Goal: Communication & Community: Participate in discussion

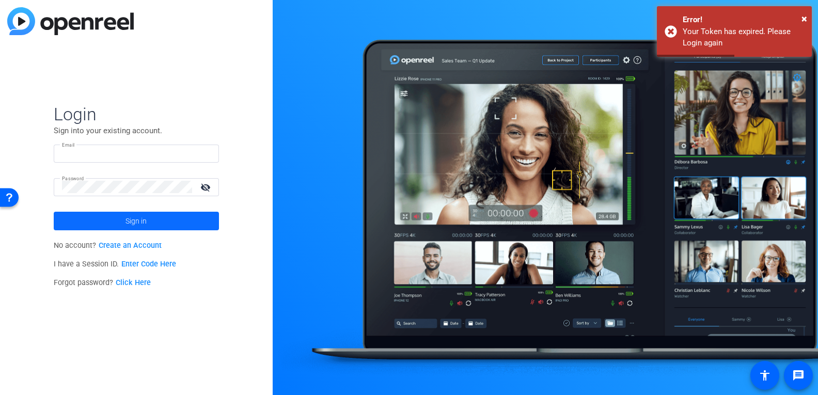
type input "kristi.amick@motorolasolutions.com"
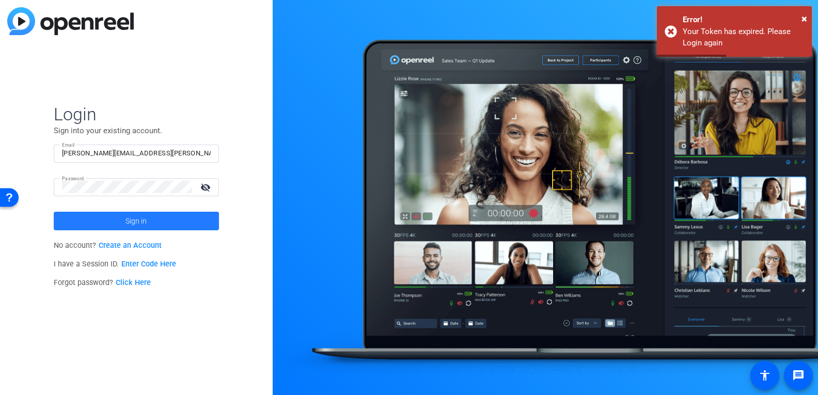
click at [136, 221] on span "Sign in" at bounding box center [136, 221] width 21 height 26
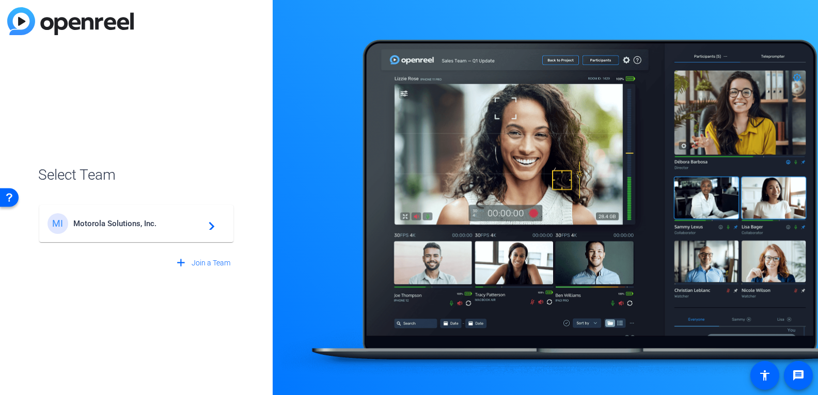
click at [147, 227] on span "Motorola Solutions, Inc." at bounding box center [137, 223] width 129 height 9
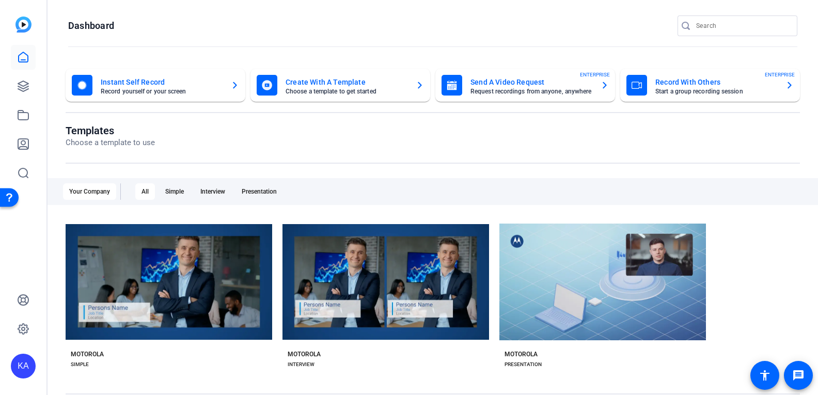
click at [349, 382] on div "Templates Choose a template to use Your Company All Simple Interview Presentati…" at bounding box center [433, 266] width 735 height 282
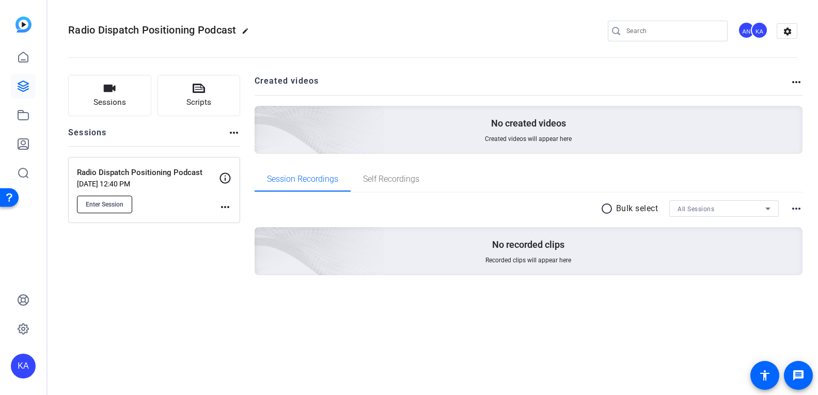
click at [126, 207] on button "Enter Session" at bounding box center [104, 205] width 55 height 18
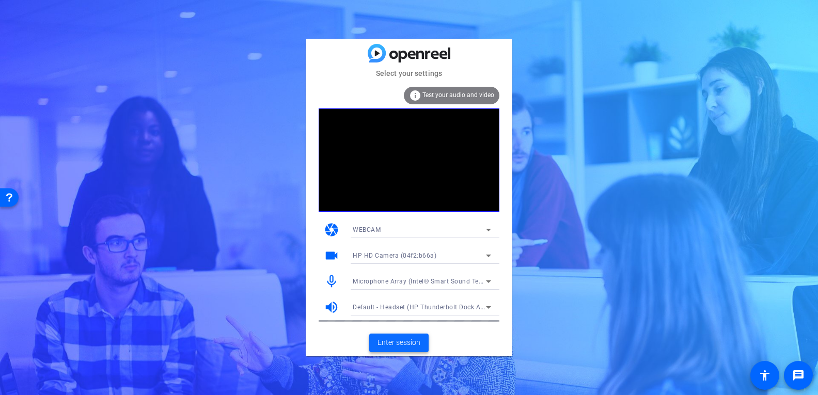
click at [406, 337] on span "Enter session" at bounding box center [399, 342] width 43 height 11
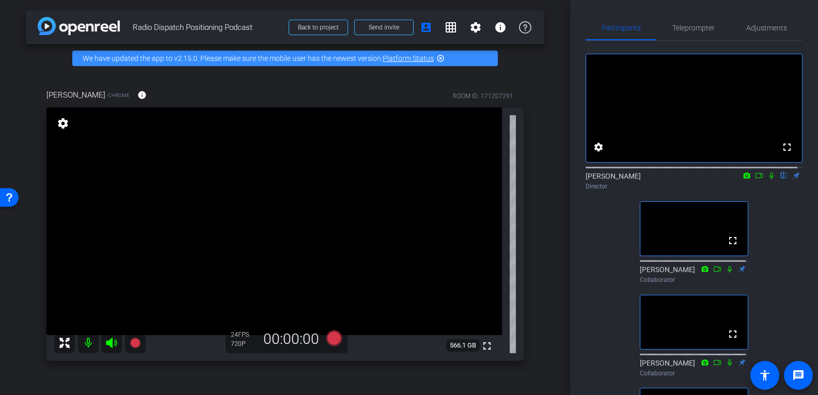
click at [770, 179] on icon at bounding box center [772, 176] width 4 height 7
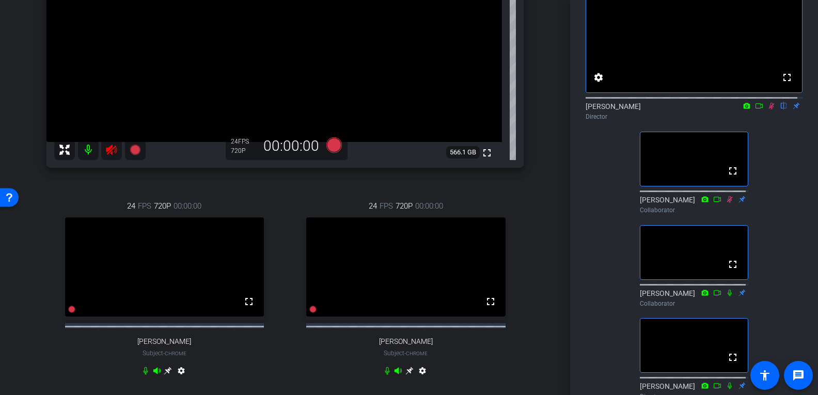
scroll to position [52, 0]
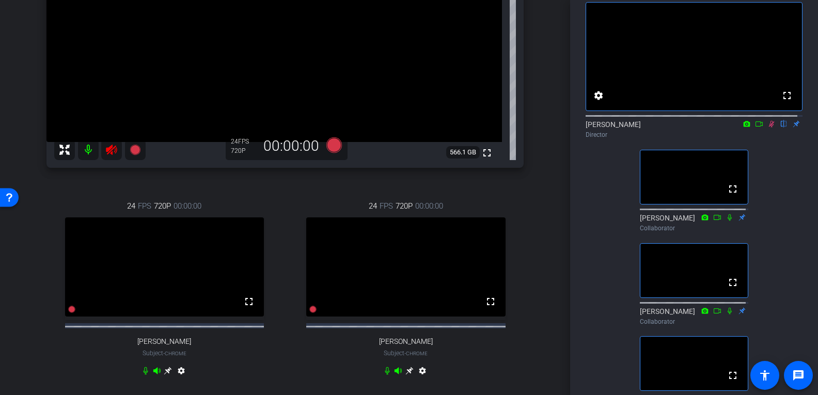
click at [768, 128] on icon at bounding box center [772, 123] width 8 height 7
click at [771, 129] on mat-icon at bounding box center [772, 123] width 12 height 9
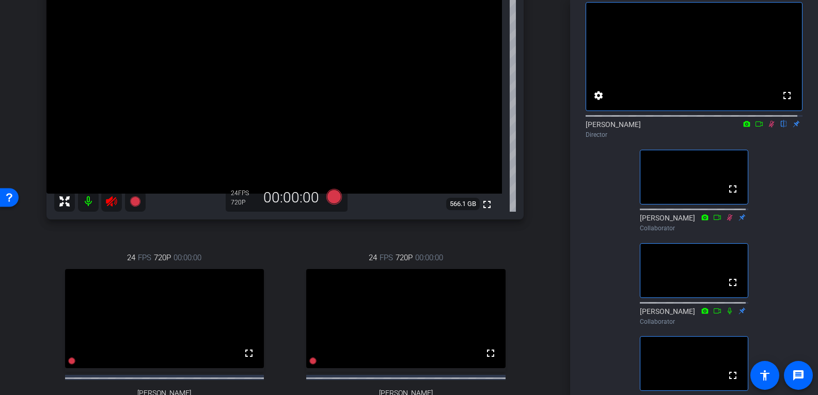
click at [769, 128] on icon at bounding box center [772, 124] width 6 height 7
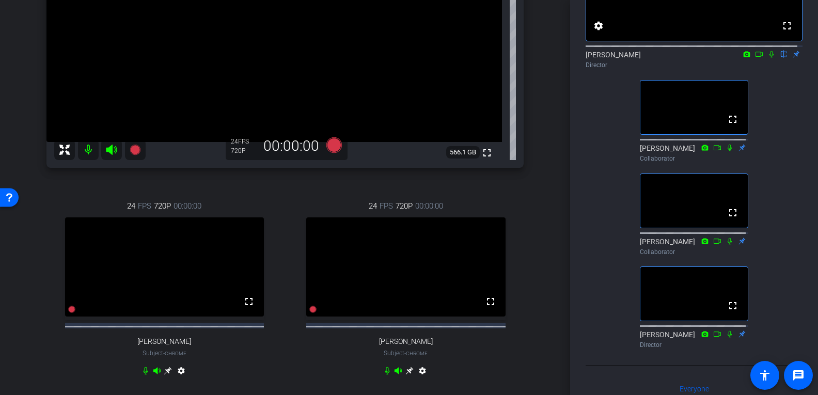
scroll to position [103, 0]
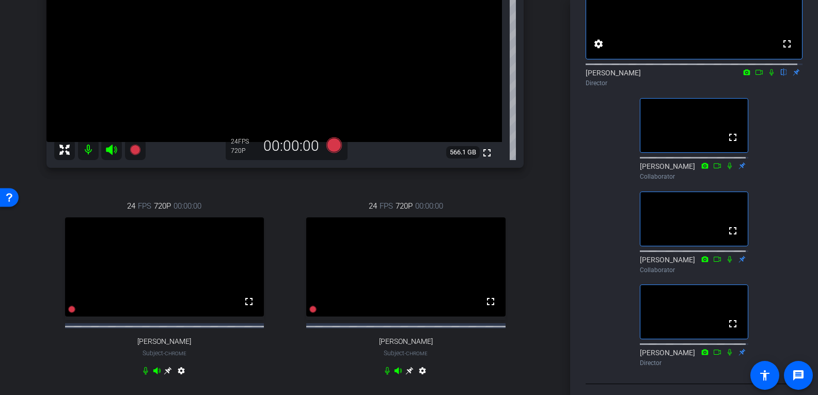
click at [769, 76] on icon at bounding box center [772, 72] width 8 height 7
click at [755, 76] on icon at bounding box center [759, 72] width 8 height 7
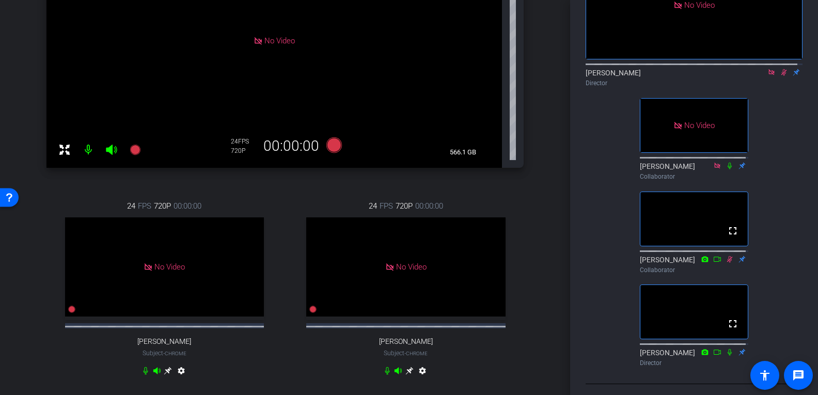
click at [780, 76] on icon at bounding box center [784, 72] width 8 height 7
click at [782, 76] on icon at bounding box center [784, 72] width 4 height 7
click at [781, 76] on icon at bounding box center [784, 72] width 8 height 7
click at [769, 75] on icon at bounding box center [772, 72] width 6 height 6
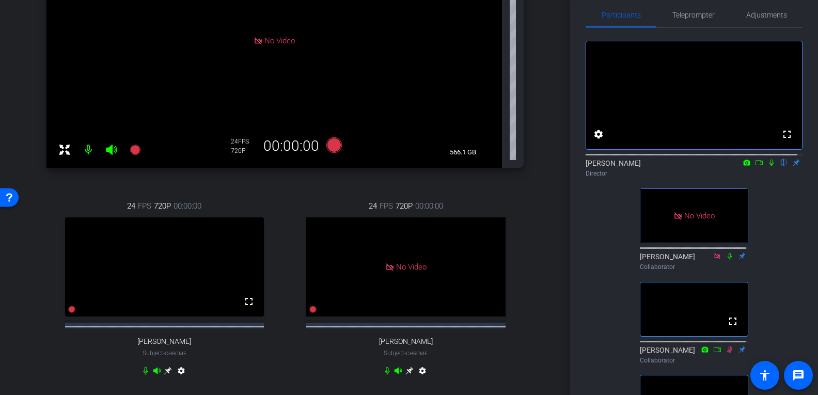
scroll to position [0, 0]
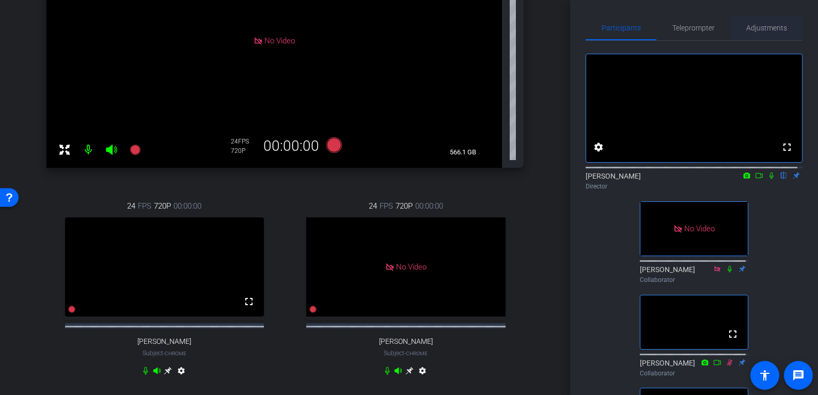
click at [758, 30] on span "Adjustments" at bounding box center [767, 27] width 41 height 7
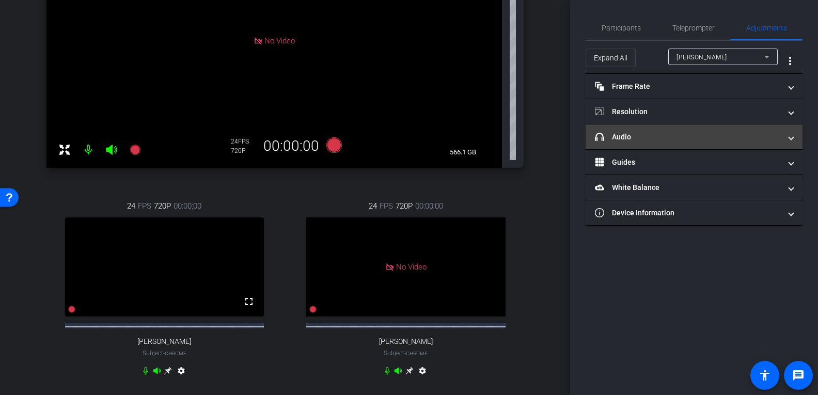
click at [796, 139] on mat-expansion-panel-header "headphone icon Audio" at bounding box center [694, 137] width 217 height 25
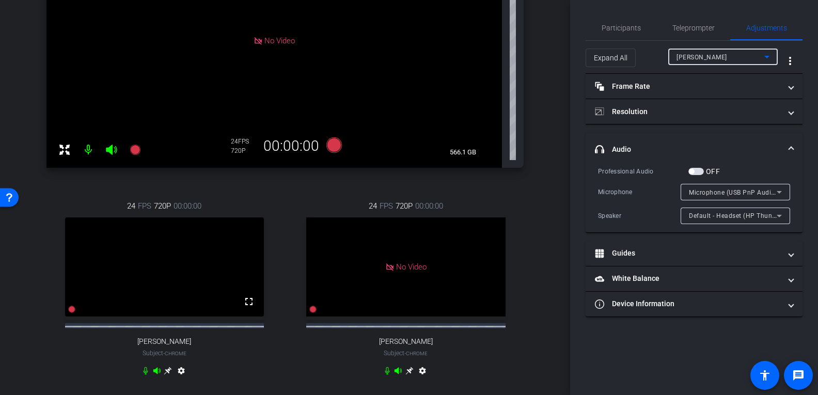
click at [746, 56] on div "[PERSON_NAME]" at bounding box center [721, 57] width 88 height 13
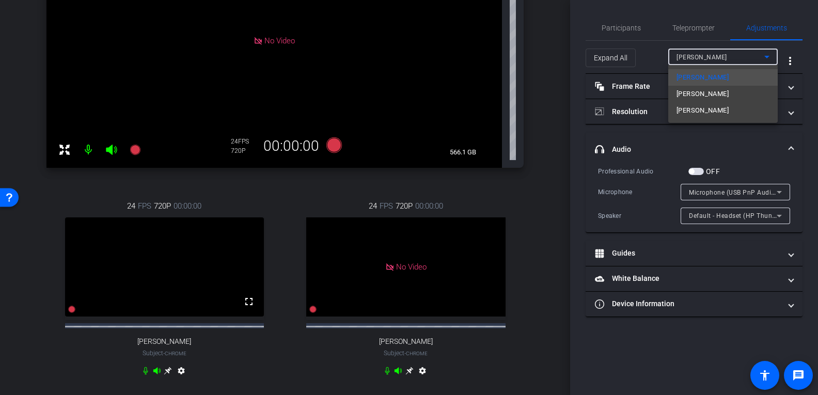
click at [706, 56] on div at bounding box center [409, 197] width 818 height 395
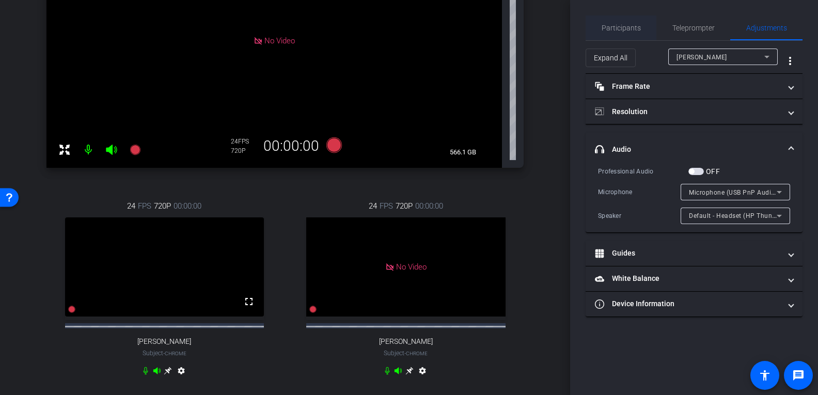
click at [610, 26] on span "Participants" at bounding box center [621, 27] width 39 height 7
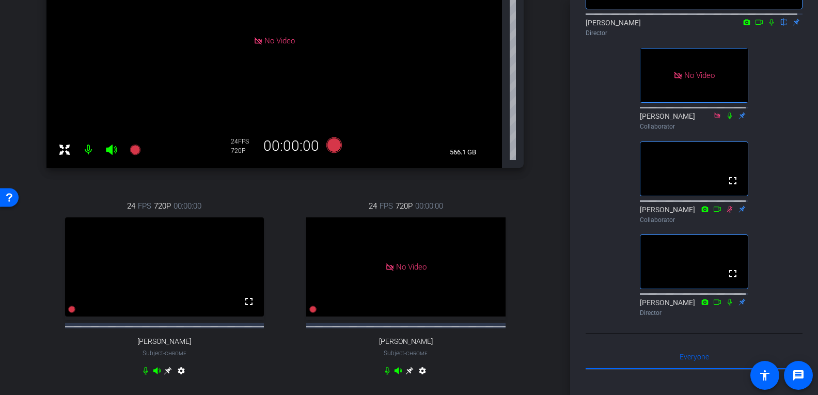
scroll to position [155, 0]
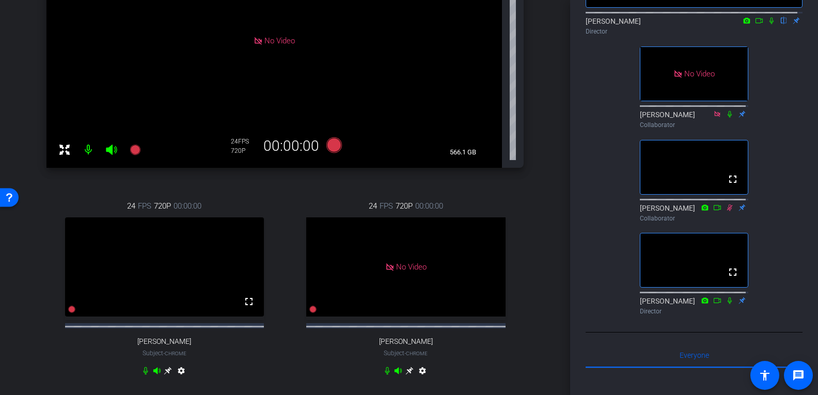
click at [728, 211] on icon at bounding box center [731, 207] width 6 height 7
click at [726, 211] on icon at bounding box center [730, 207] width 8 height 7
drag, startPoint x: 727, startPoint y: 246, endPoint x: 773, endPoint y: 234, distance: 47.6
click at [773, 234] on div "fullscreen settings [PERSON_NAME] flip Director No Video [PERSON_NAME] Collabor…" at bounding box center [694, 103] width 217 height 434
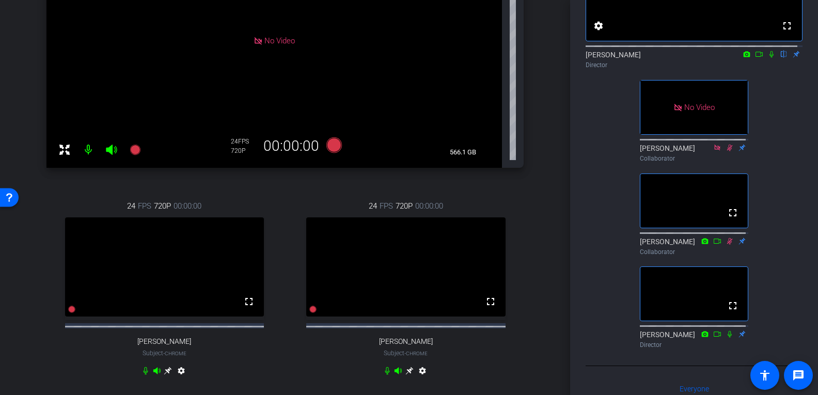
scroll to position [103, 0]
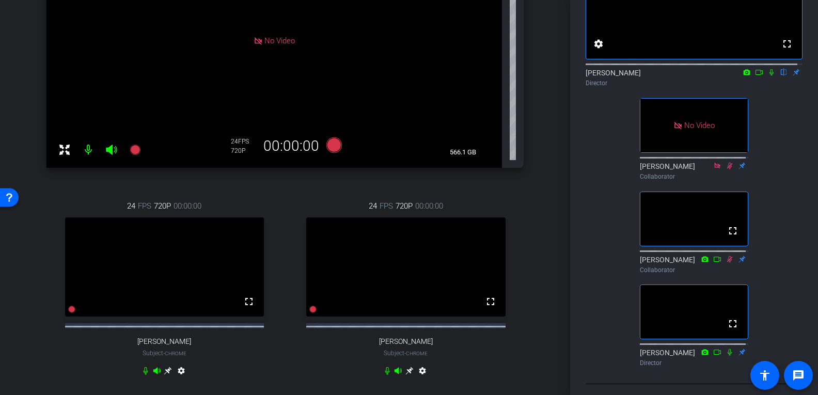
click at [768, 76] on icon at bounding box center [772, 72] width 8 height 7
click at [770, 76] on icon at bounding box center [772, 72] width 4 height 7
click at [768, 76] on icon at bounding box center [772, 72] width 8 height 7
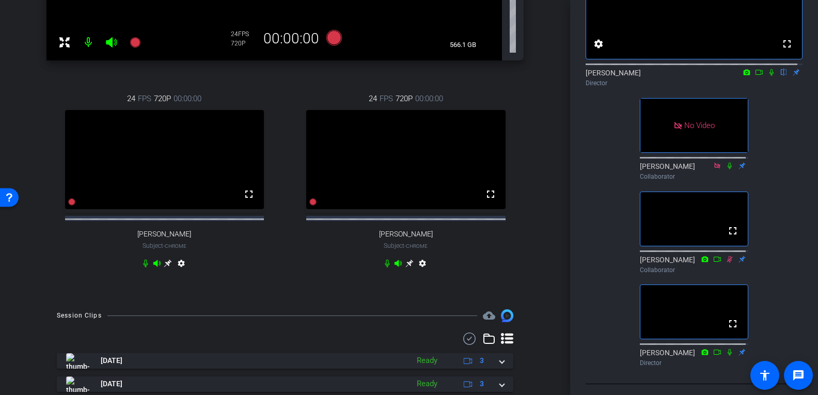
scroll to position [343, 0]
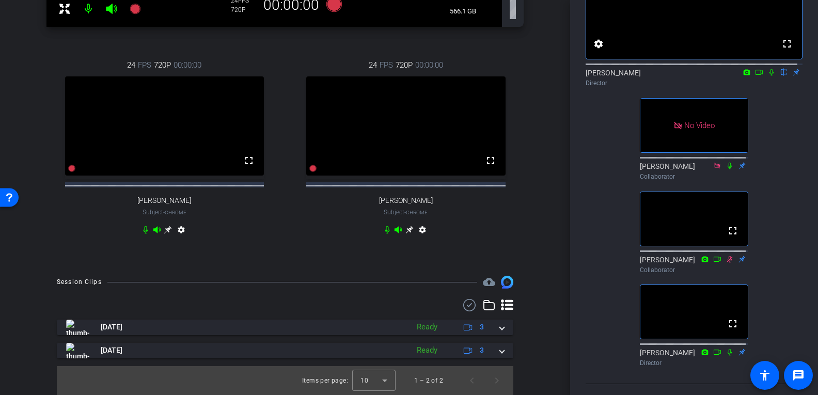
click at [768, 76] on icon at bounding box center [772, 72] width 8 height 7
click at [760, 77] on mat-icon at bounding box center [759, 72] width 12 height 9
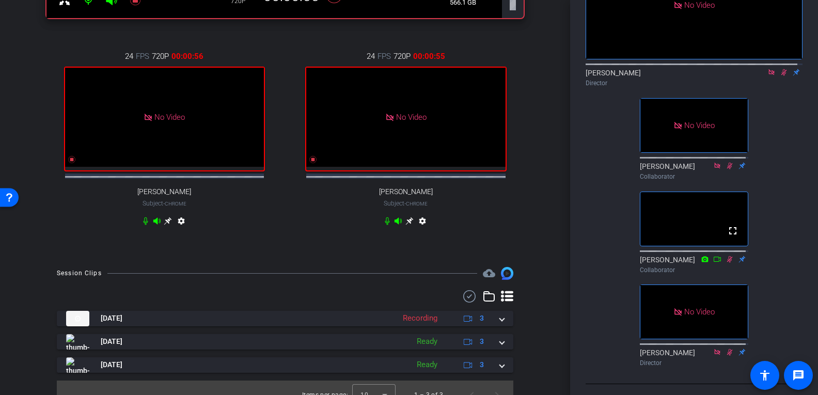
click at [780, 77] on mat-icon at bounding box center [784, 72] width 12 height 9
click at [782, 76] on icon at bounding box center [784, 72] width 4 height 7
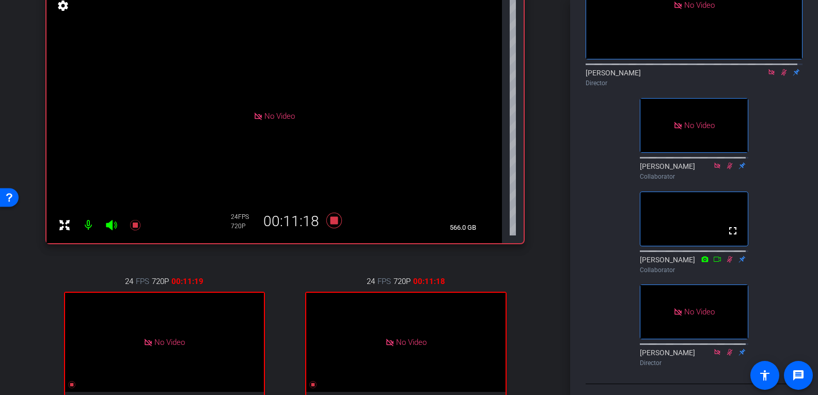
scroll to position [33, 0]
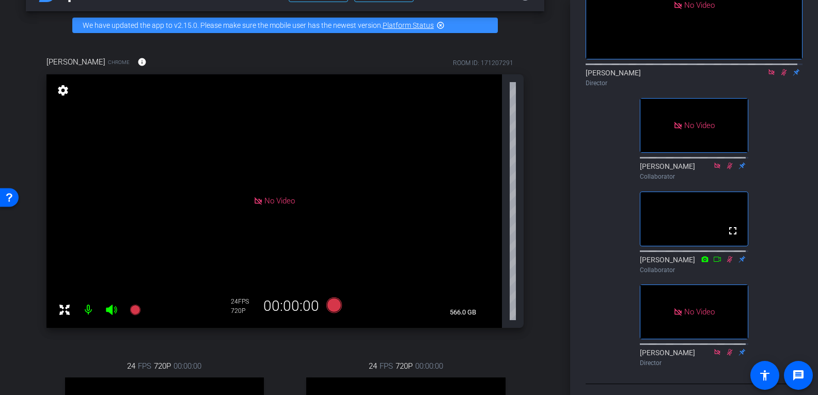
click at [782, 76] on icon at bounding box center [785, 72] width 6 height 7
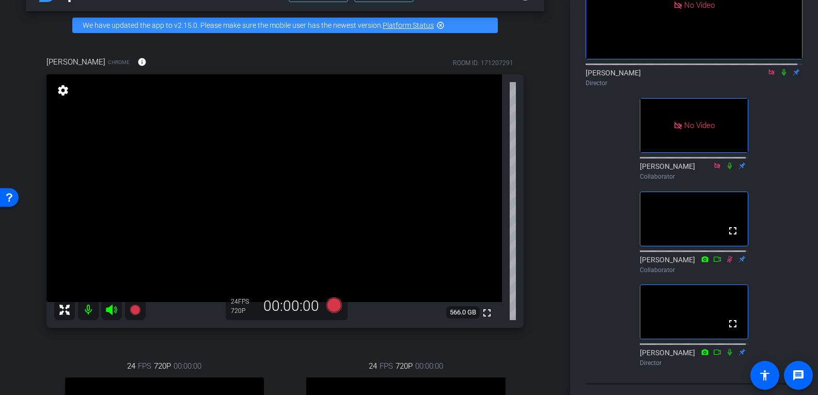
click at [768, 76] on icon at bounding box center [772, 72] width 8 height 7
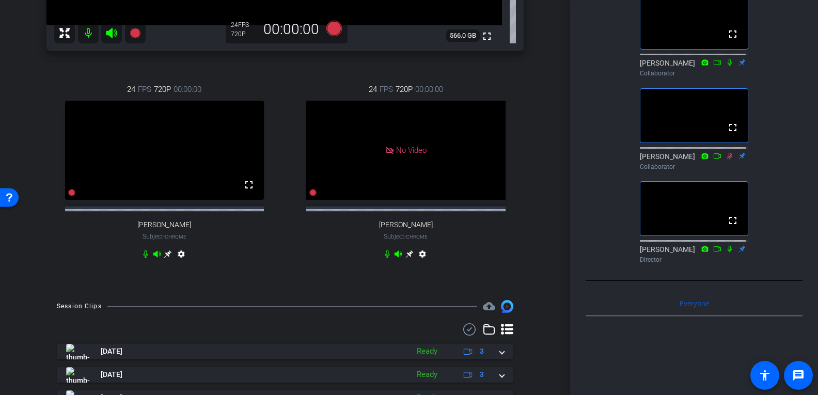
scroll to position [366, 0]
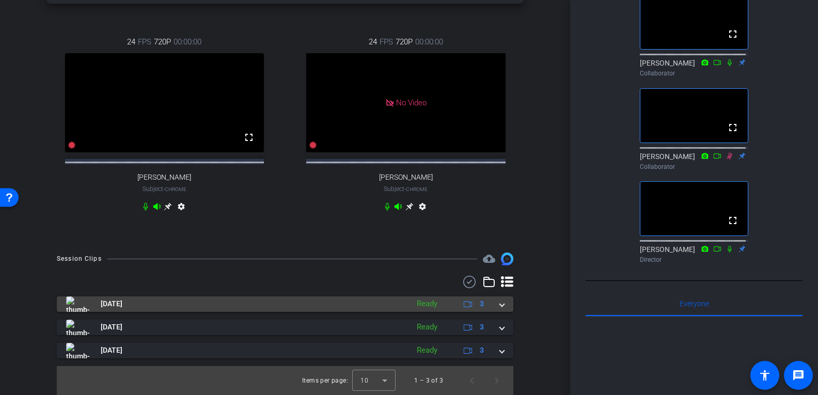
click at [500, 308] on span at bounding box center [502, 304] width 4 height 11
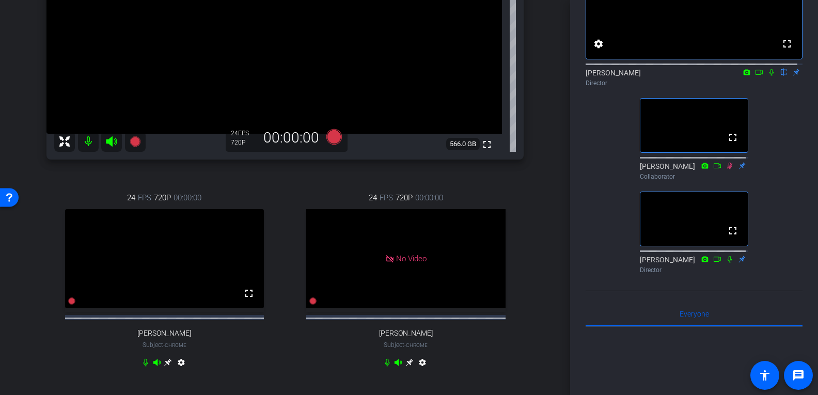
scroll to position [52, 0]
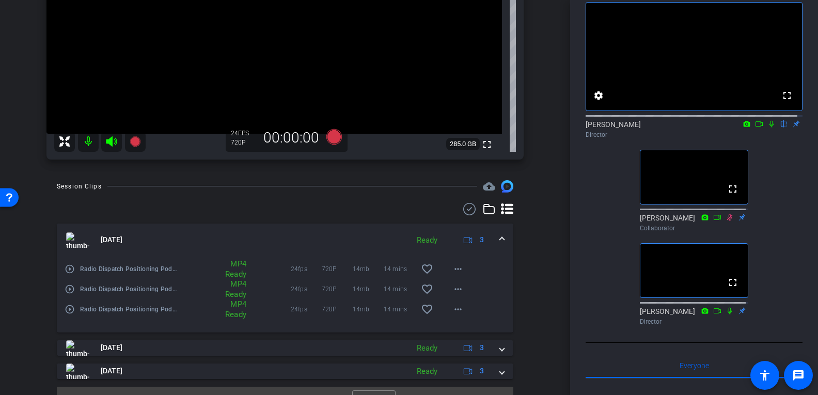
click at [728, 221] on icon at bounding box center [731, 217] width 6 height 7
drag, startPoint x: 727, startPoint y: 233, endPoint x: 770, endPoint y: 202, distance: 54.1
click at [770, 202] on div "fullscreen settings [PERSON_NAME] flip Director fullscreen [PERSON_NAME] Collab…" at bounding box center [694, 159] width 217 height 341
click at [770, 128] on icon at bounding box center [772, 124] width 4 height 7
click at [768, 128] on icon at bounding box center [772, 123] width 8 height 7
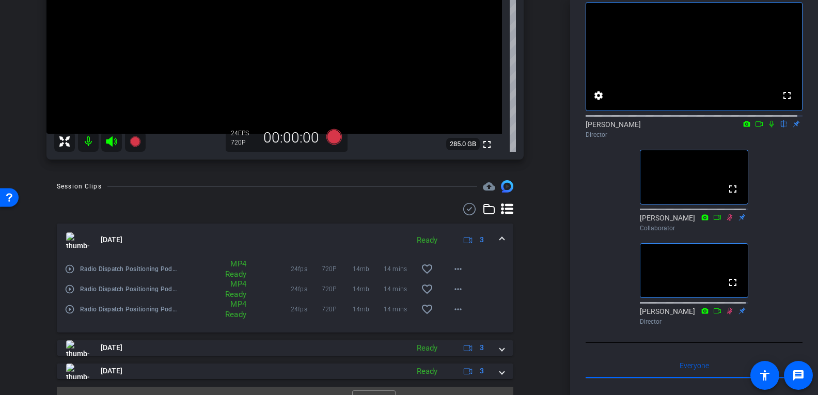
click at [768, 128] on icon at bounding box center [772, 123] width 8 height 7
click at [769, 128] on icon at bounding box center [772, 124] width 6 height 7
click at [726, 221] on icon at bounding box center [730, 217] width 8 height 7
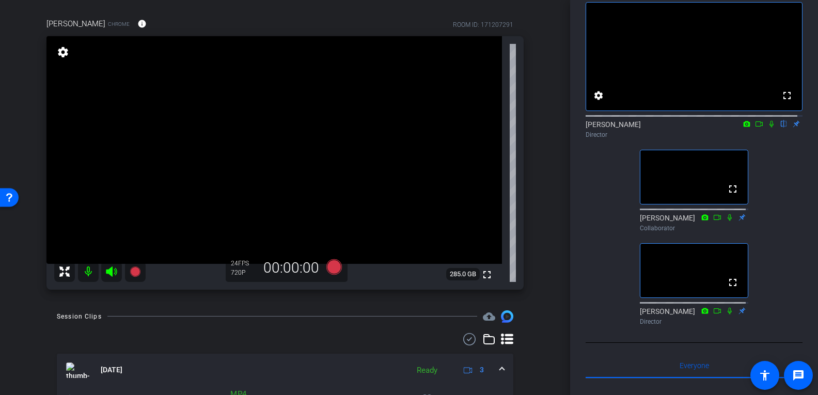
scroll to position [47, 0]
